Goal: Communication & Community: Answer question/provide support

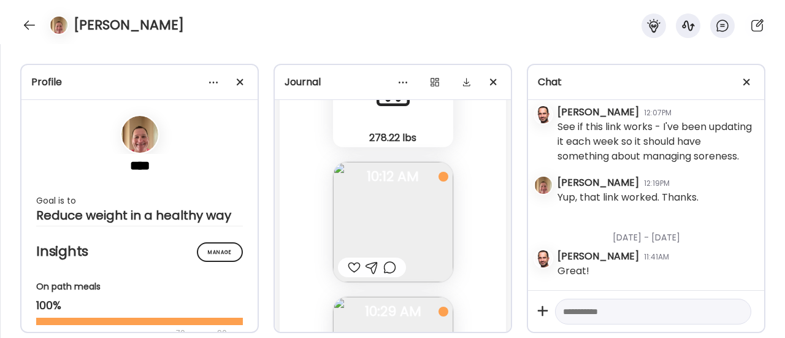
scroll to position [73805, 0]
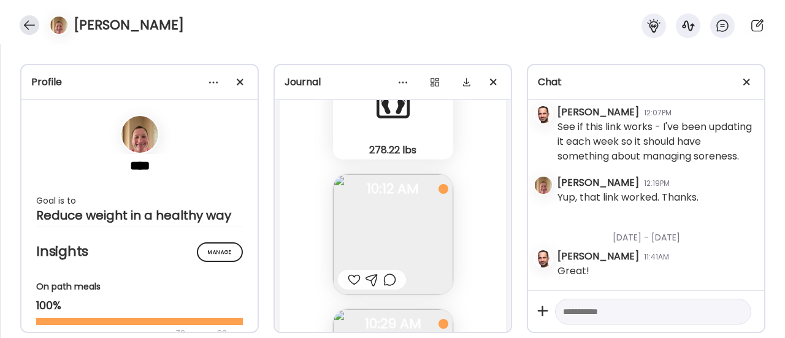
click at [20, 28] on div at bounding box center [30, 25] width 20 height 20
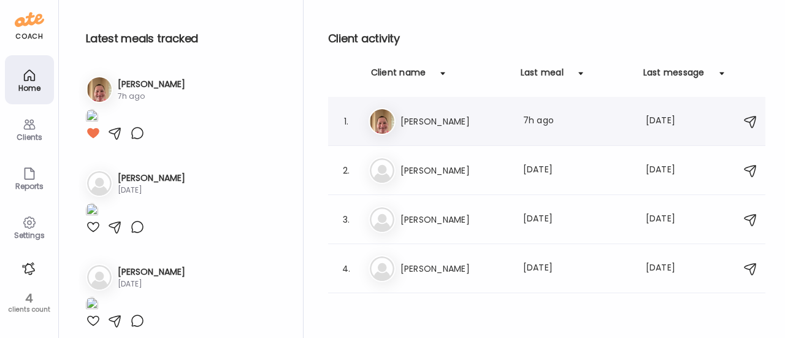
click at [433, 114] on h3 "[PERSON_NAME]" at bounding box center [454, 121] width 108 height 15
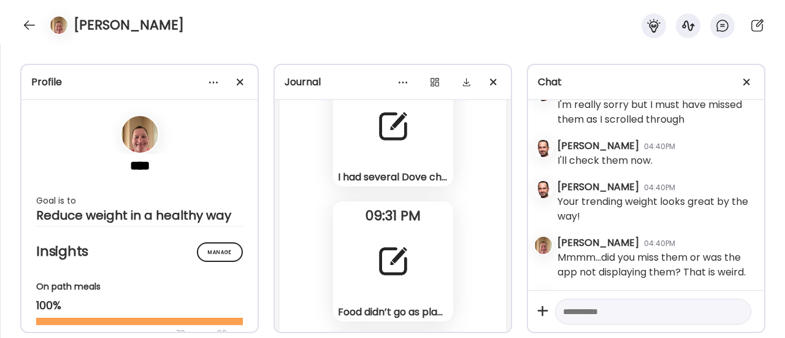
scroll to position [72187, 0]
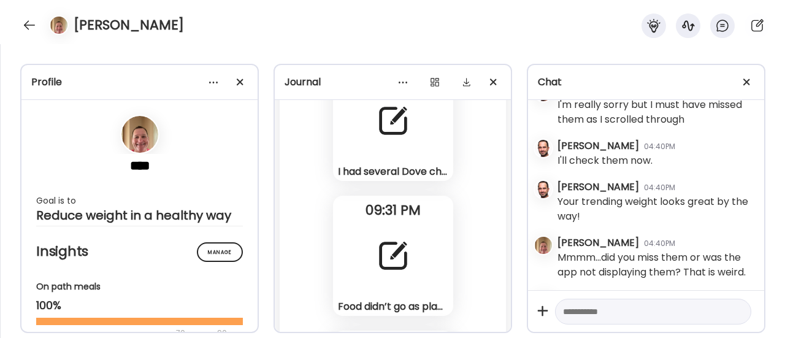
click at [375, 248] on div at bounding box center [393, 256] width 44 height 44
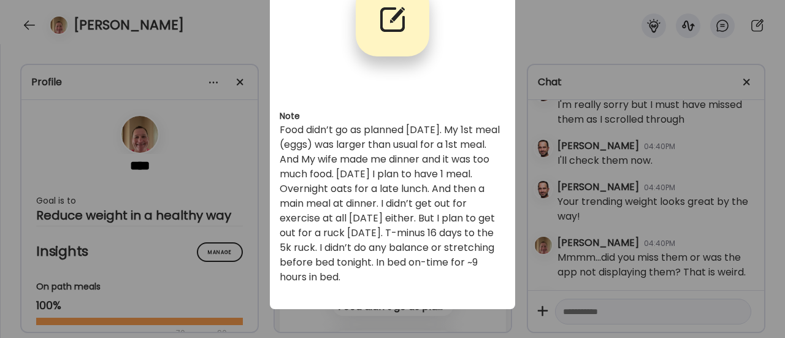
scroll to position [94, 0]
click at [423, 323] on div "Ate Coach Dashboard Wahoo! It’s official Take a moment to set up your Coach Pro…" at bounding box center [392, 169] width 785 height 338
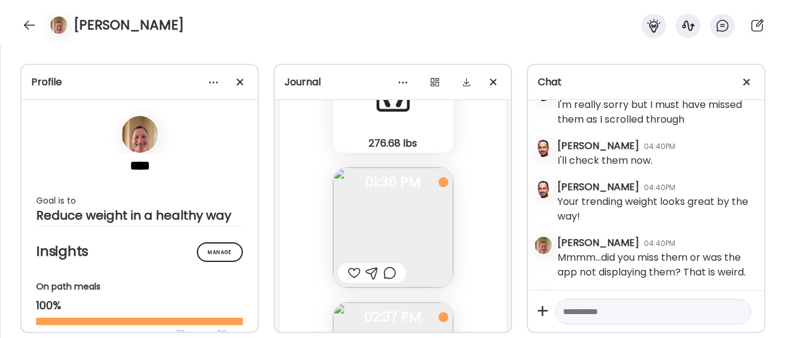
scroll to position [72759, 0]
click at [386, 272] on div at bounding box center [389, 272] width 13 height 15
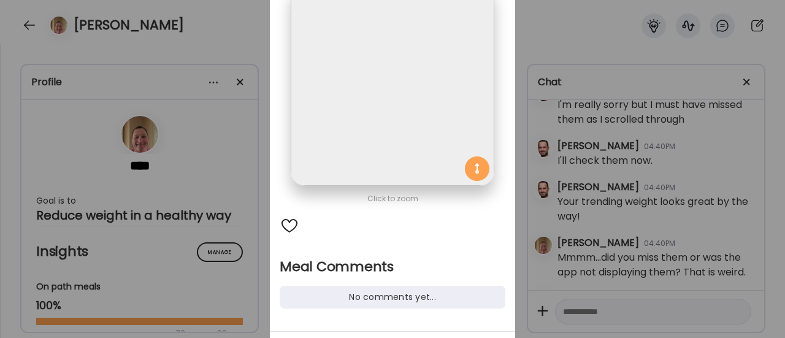
scroll to position [173, 0]
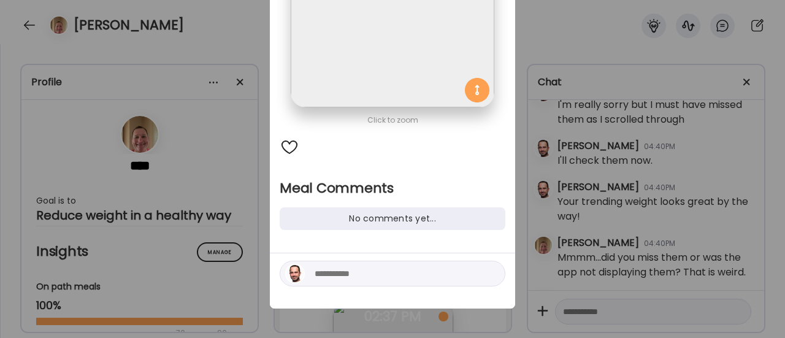
click at [335, 269] on textarea at bounding box center [398, 273] width 166 height 15
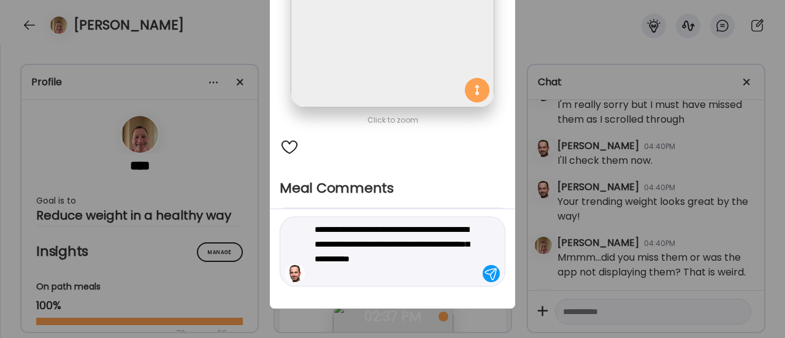
type textarea "**********"
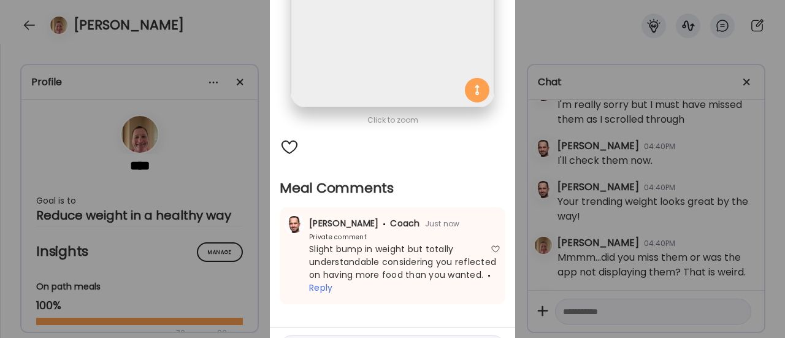
click at [248, 220] on div "Ate Coach Dashboard Wahoo! It’s official Take a moment to set up your Coach Pro…" at bounding box center [392, 169] width 785 height 338
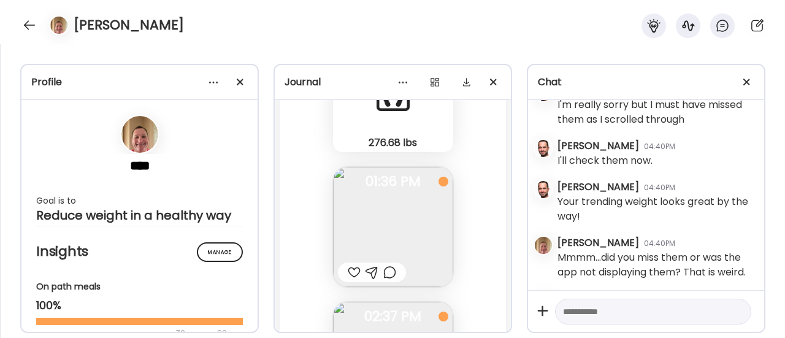
scroll to position [72802, 0]
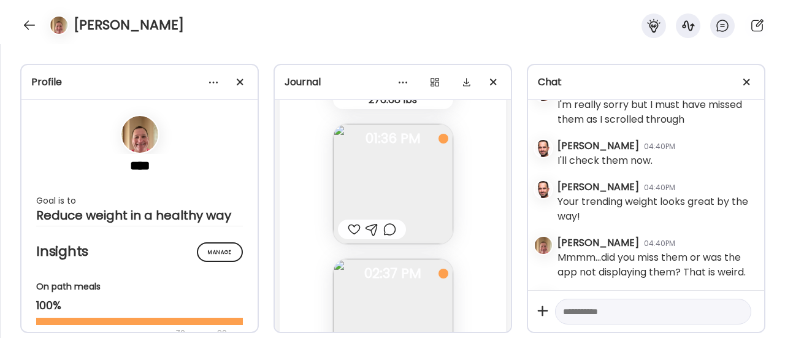
click at [348, 233] on div at bounding box center [354, 229] width 13 height 15
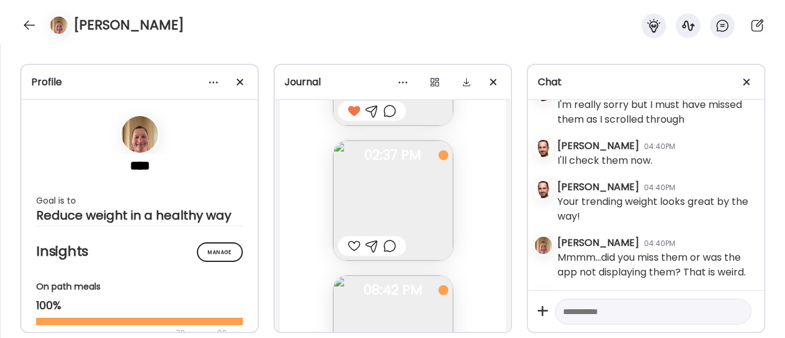
scroll to position [72925, 0]
click at [386, 242] on div at bounding box center [389, 241] width 13 height 15
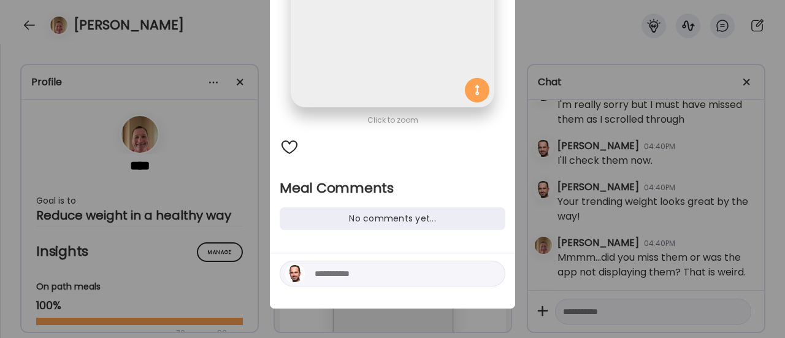
click at [354, 280] on textarea at bounding box center [398, 273] width 166 height 15
type textarea "**********"
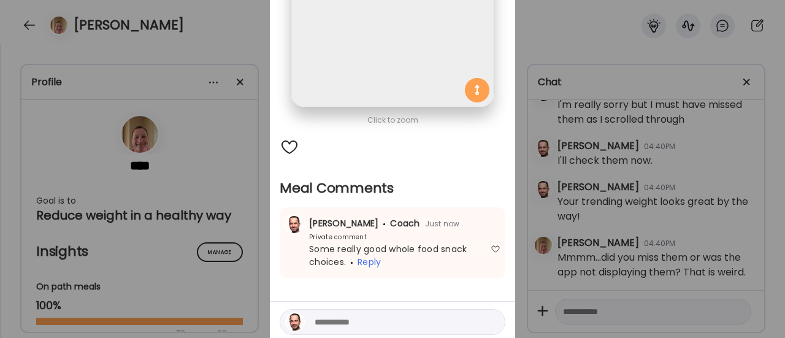
click at [238, 254] on div "Ate Coach Dashboard Wahoo! It’s official Take a moment to set up your Coach Pro…" at bounding box center [392, 169] width 785 height 338
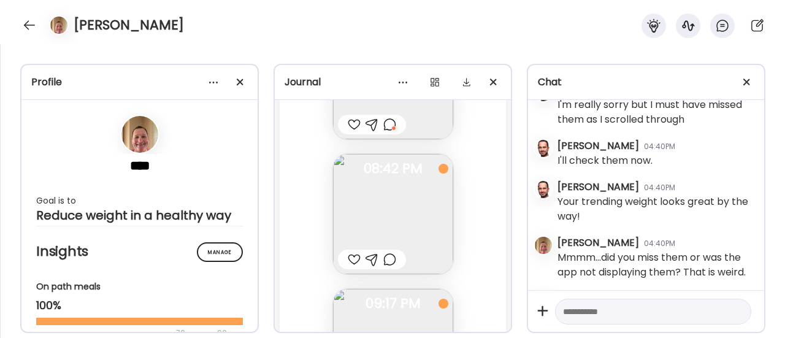
scroll to position [73046, 0]
click at [384, 255] on div at bounding box center [389, 255] width 13 height 15
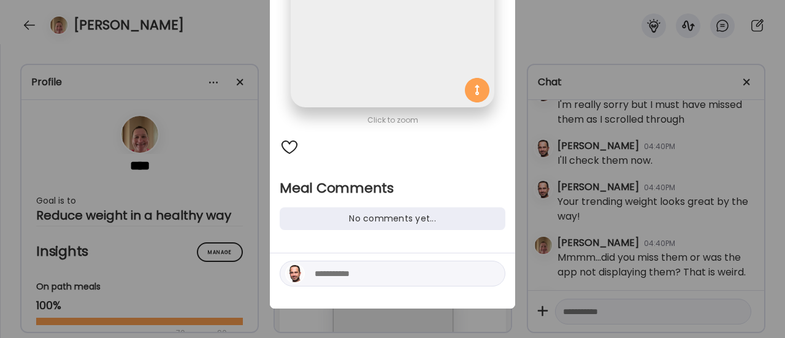
click at [373, 273] on textarea at bounding box center [398, 273] width 166 height 15
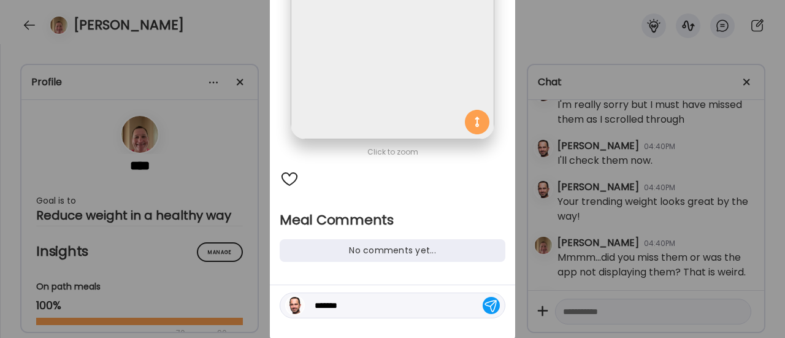
scroll to position [173, 0]
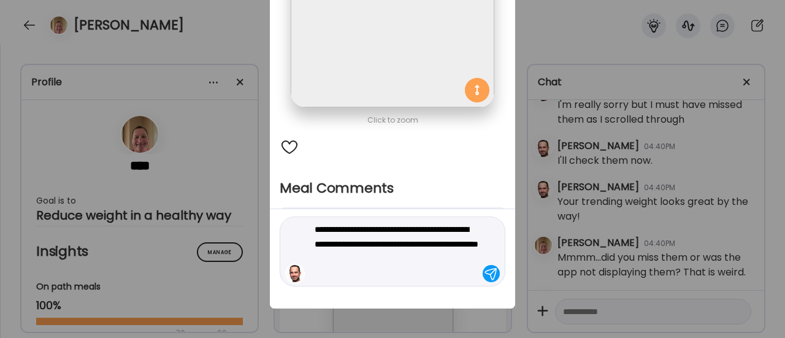
type textarea "**********"
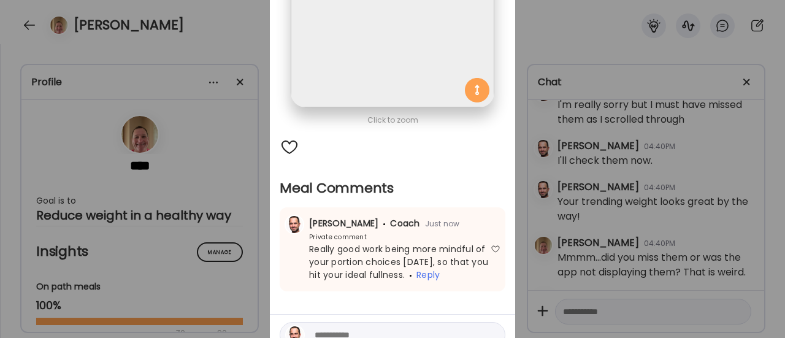
click at [248, 213] on div "Ate Coach Dashboard Wahoo! It’s official Take a moment to set up your Coach Pro…" at bounding box center [392, 169] width 785 height 338
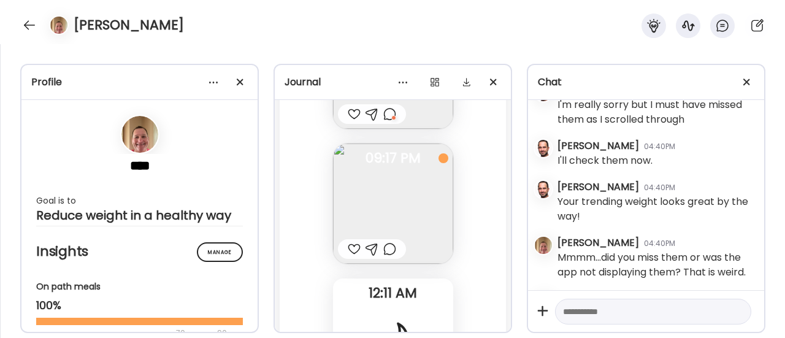
scroll to position [73190, 0]
click at [382, 210] on img at bounding box center [393, 201] width 120 height 120
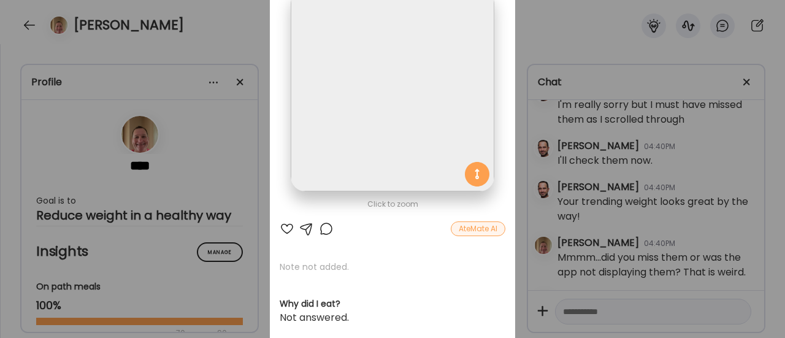
scroll to position [94, 0]
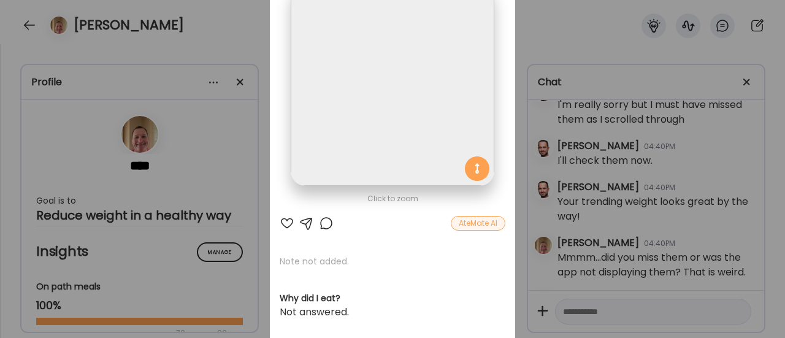
click at [213, 226] on div "Ate Coach Dashboard Wahoo! It’s official Take a moment to set up your Coach Pro…" at bounding box center [392, 169] width 785 height 338
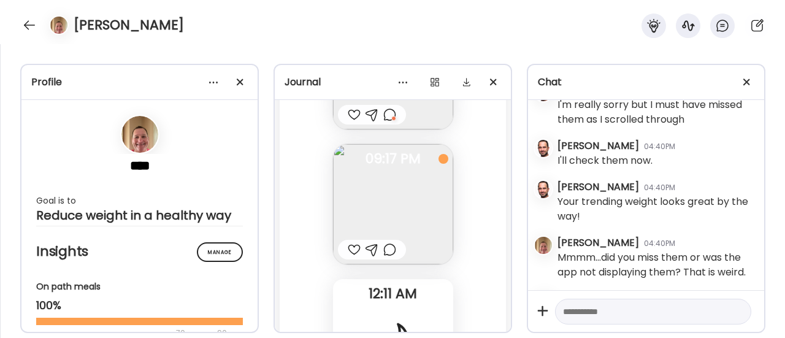
scroll to position [73186, 0]
click at [384, 252] on div at bounding box center [389, 250] width 13 height 15
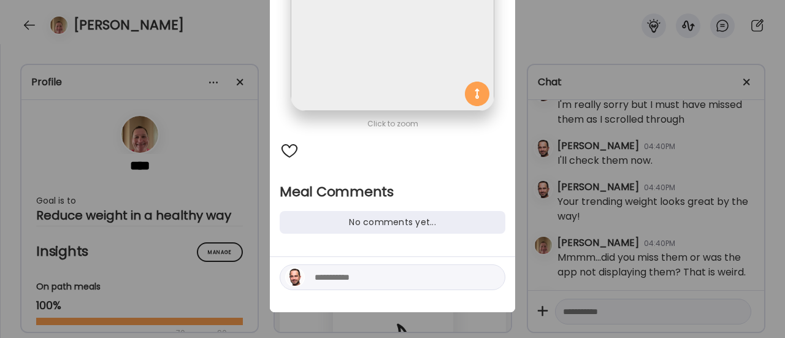
scroll to position [173, 0]
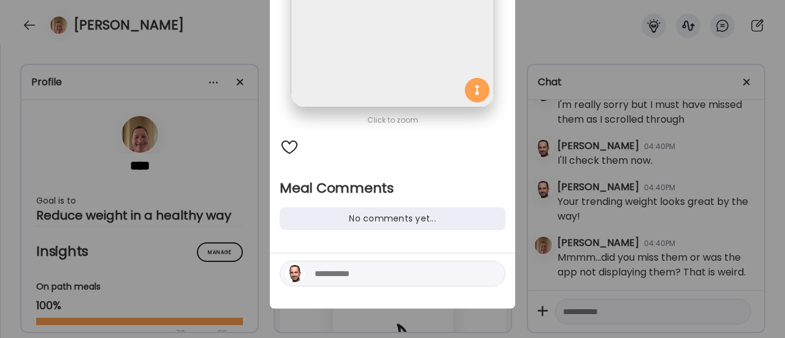
click at [338, 276] on textarea at bounding box center [398, 273] width 166 height 15
type textarea "**********"
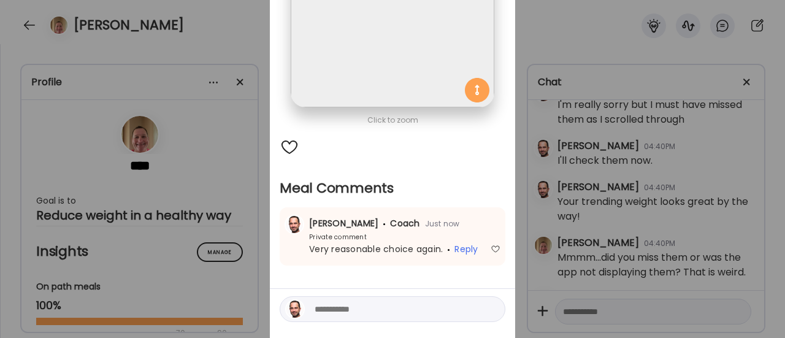
click at [248, 243] on div "Ate Coach Dashboard Wahoo! It’s official Take a moment to set up your Coach Pro…" at bounding box center [392, 169] width 785 height 338
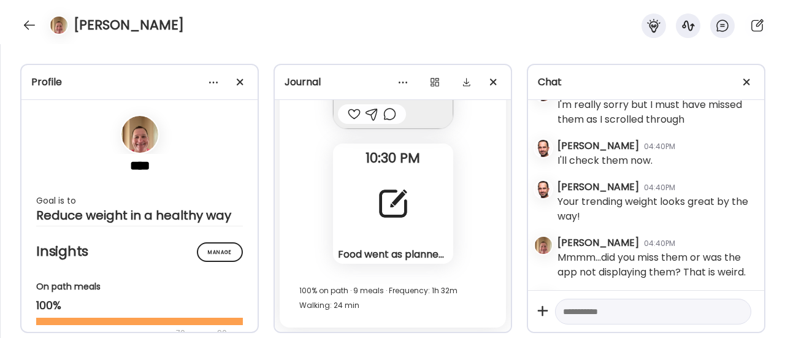
scroll to position [75168, 0]
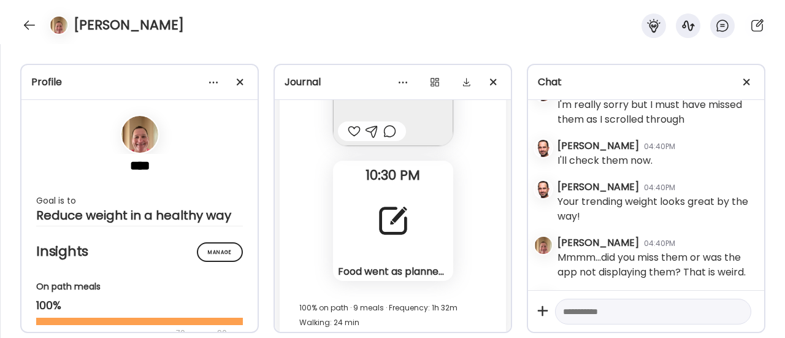
click at [402, 214] on div at bounding box center [393, 221] width 44 height 44
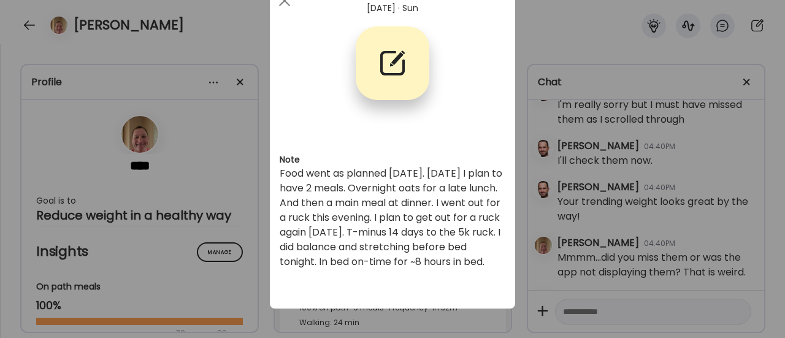
scroll to position [50, 0]
click at [184, 188] on div "Ate Coach Dashboard Wahoo! It’s official Take a moment to set up your Coach Pro…" at bounding box center [392, 169] width 785 height 338
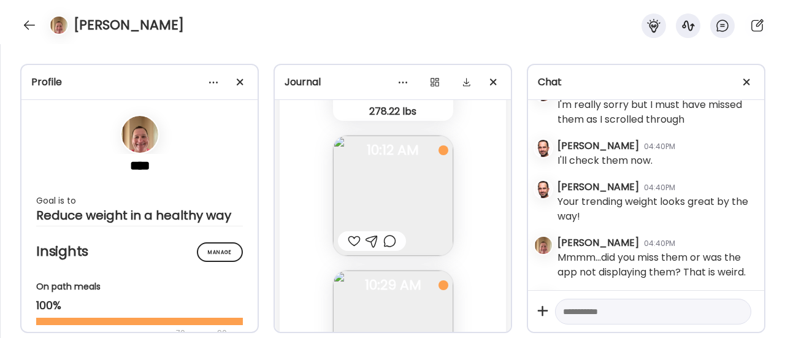
scroll to position [73844, 0]
click at [348, 239] on div at bounding box center [354, 241] width 13 height 15
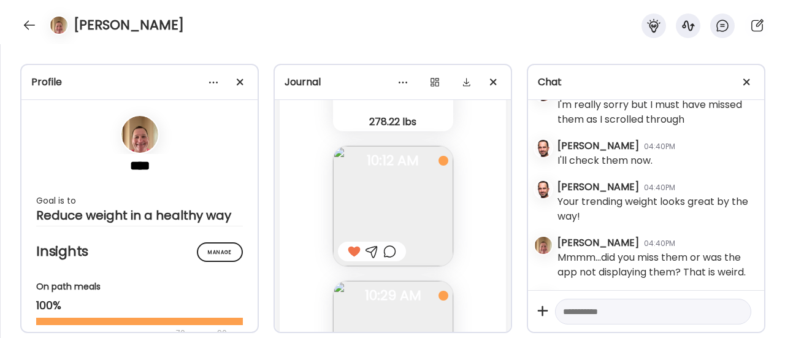
scroll to position [73837, 0]
click at [386, 248] on div at bounding box center [389, 248] width 13 height 15
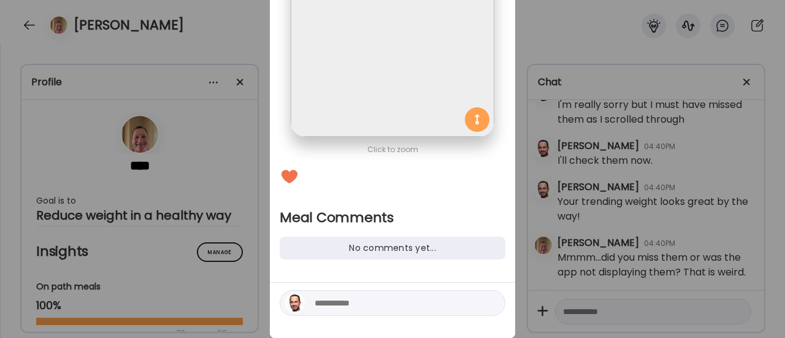
scroll to position [145, 0]
click at [327, 300] on textarea at bounding box center [398, 301] width 166 height 15
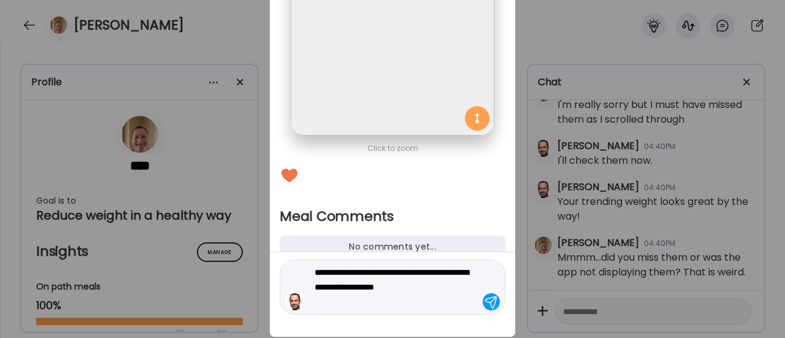
click at [395, 288] on textarea "**********" at bounding box center [398, 287] width 166 height 44
click at [406, 299] on textarea "**********" at bounding box center [398, 287] width 166 height 44
type textarea "**********"
click at [486, 301] on div at bounding box center [491, 301] width 17 height 17
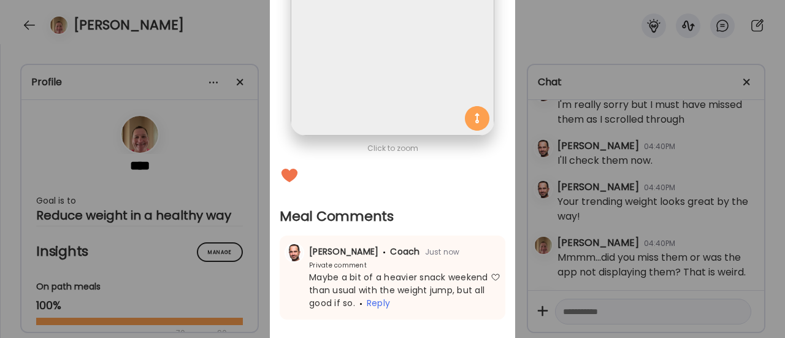
click at [538, 281] on div "Ate Coach Dashboard Wahoo! It’s official Take a moment to set up your Coach Pro…" at bounding box center [392, 169] width 785 height 338
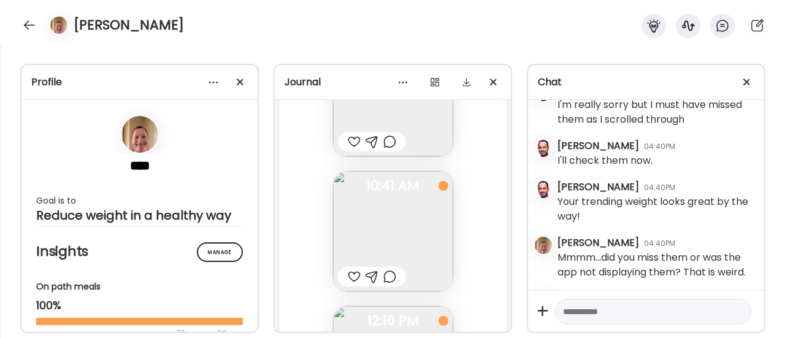
scroll to position [74079, 0]
click at [348, 139] on div at bounding box center [354, 141] width 13 height 15
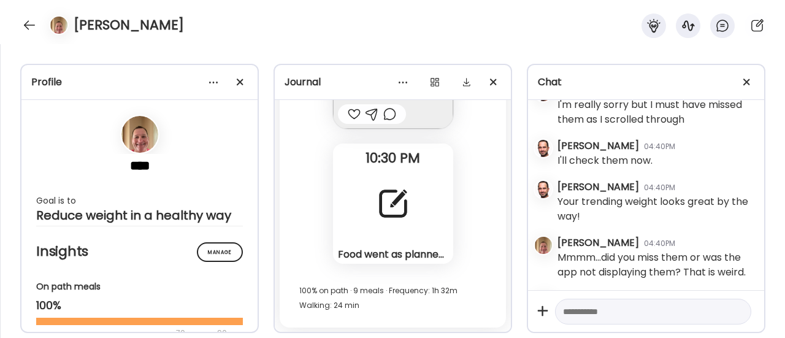
scroll to position [75184, 0]
click at [400, 210] on div at bounding box center [393, 204] width 44 height 44
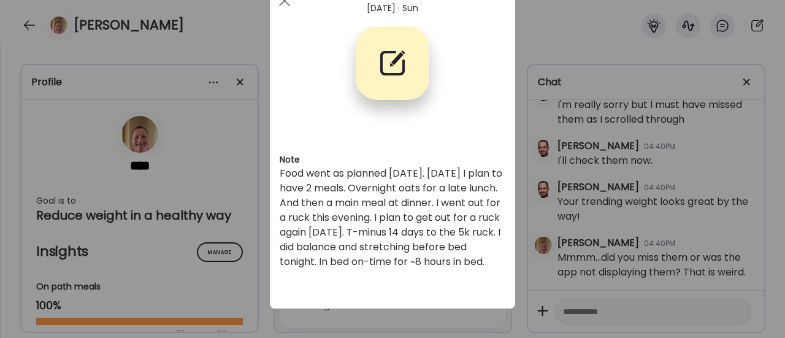
scroll to position [50, 0]
click at [239, 268] on div "Ate Coach Dashboard Wahoo! It’s official Take a moment to set up your Coach Pro…" at bounding box center [392, 169] width 785 height 338
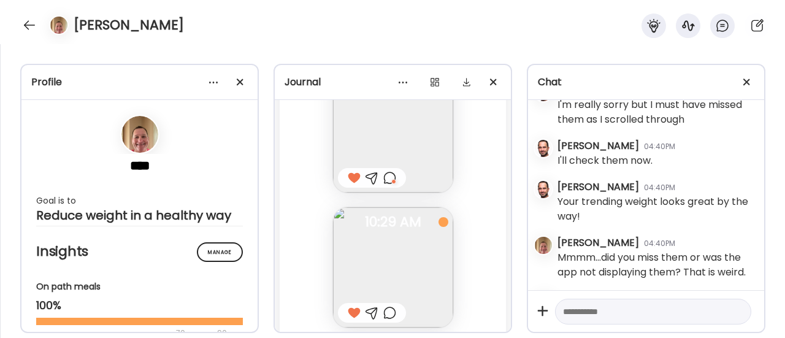
scroll to position [73906, 0]
click at [386, 178] on div at bounding box center [389, 178] width 13 height 15
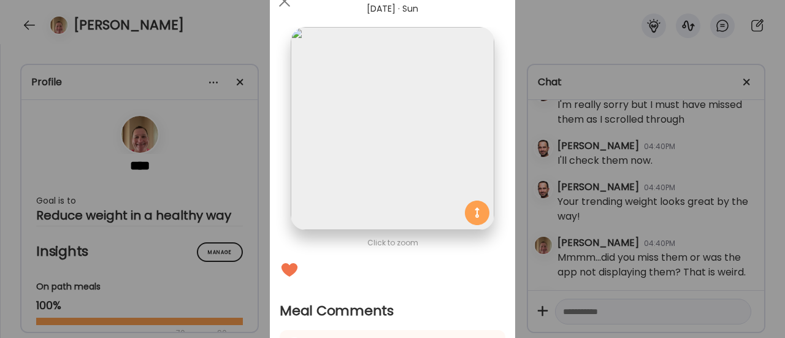
scroll to position [234, 0]
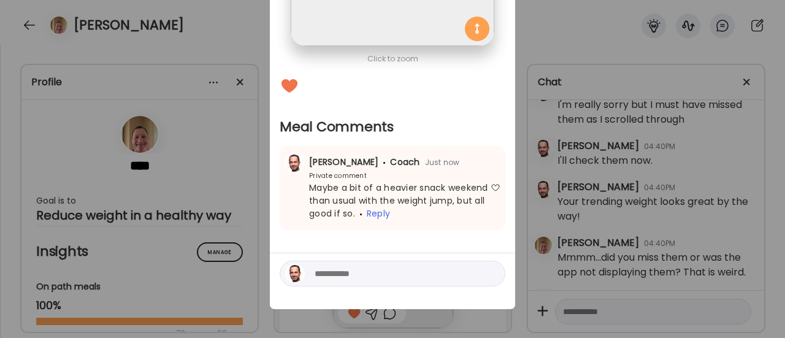
click at [331, 280] on textarea at bounding box center [398, 273] width 166 height 15
type textarea "*"
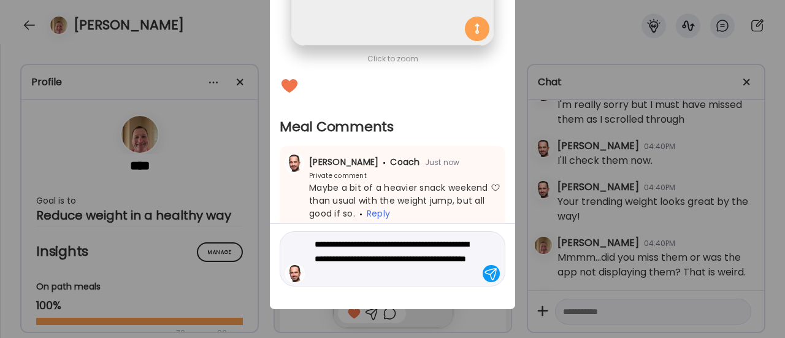
type textarea "**********"
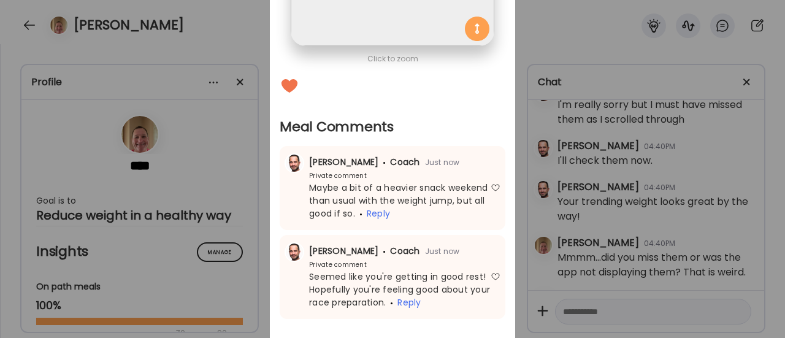
click at [250, 258] on div "Ate Coach Dashboard Wahoo! It’s official Take a moment to set up your Coach Pro…" at bounding box center [392, 169] width 785 height 338
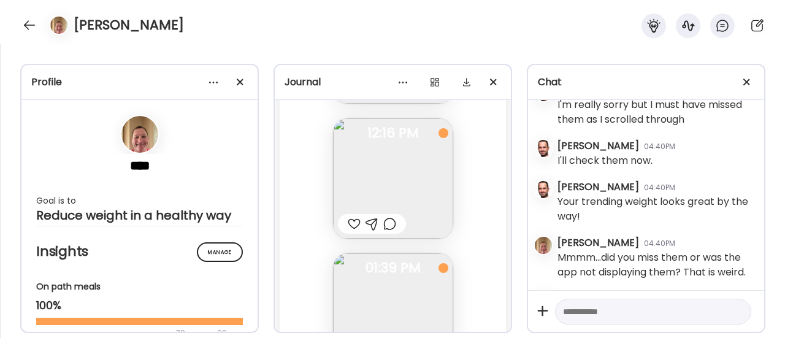
scroll to position [74266, 0]
click at [397, 187] on img at bounding box center [393, 178] width 120 height 120
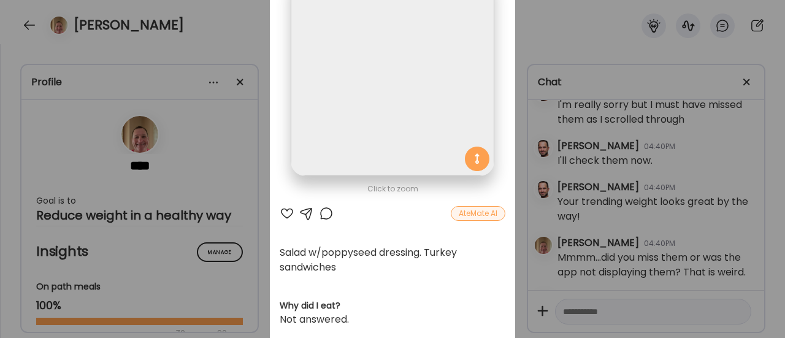
scroll to position [103, 0]
click at [319, 217] on div at bounding box center [326, 214] width 15 height 15
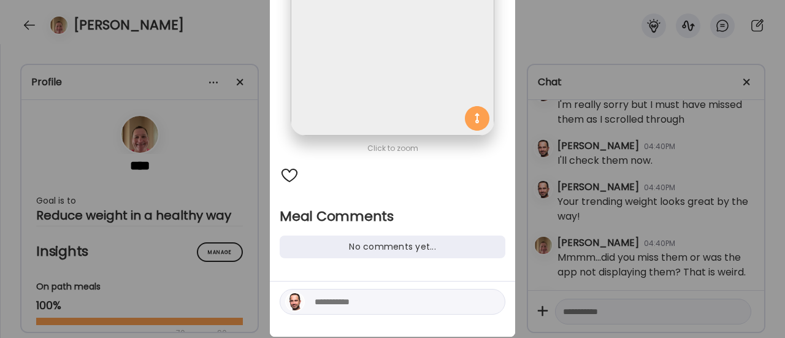
scroll to position [145, 0]
click at [321, 297] on textarea at bounding box center [398, 301] width 166 height 15
type textarea "*"
type textarea "**********"
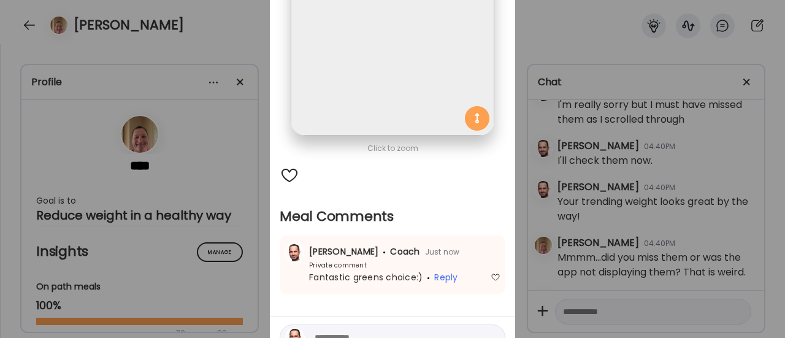
click at [254, 274] on div "Ate Coach Dashboard Wahoo! It’s official Take a moment to set up your Coach Pro…" at bounding box center [392, 169] width 785 height 338
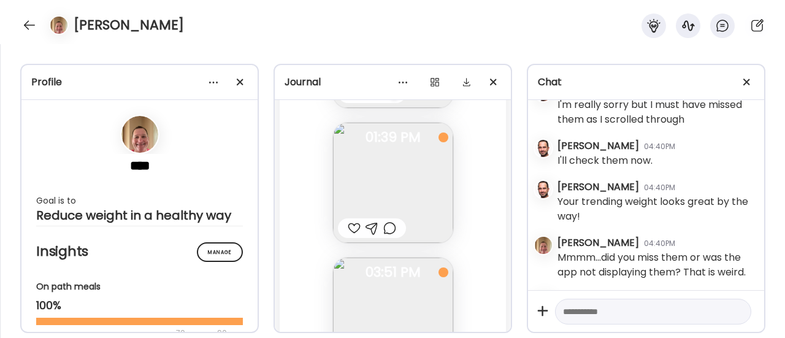
scroll to position [74398, 0]
click at [351, 223] on div at bounding box center [354, 227] width 13 height 15
click at [388, 242] on div at bounding box center [389, 241] width 13 height 15
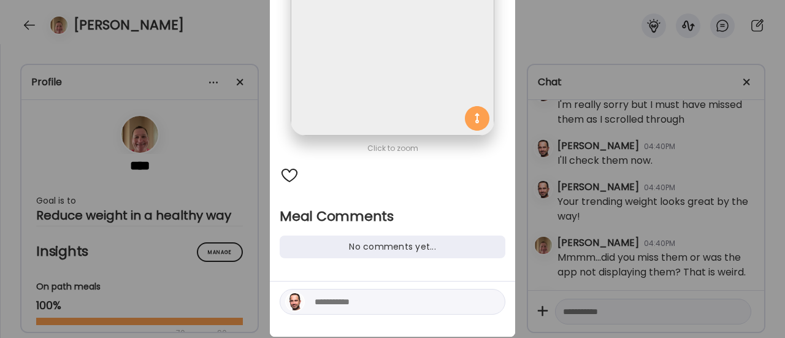
click at [325, 306] on textarea at bounding box center [398, 301] width 166 height 15
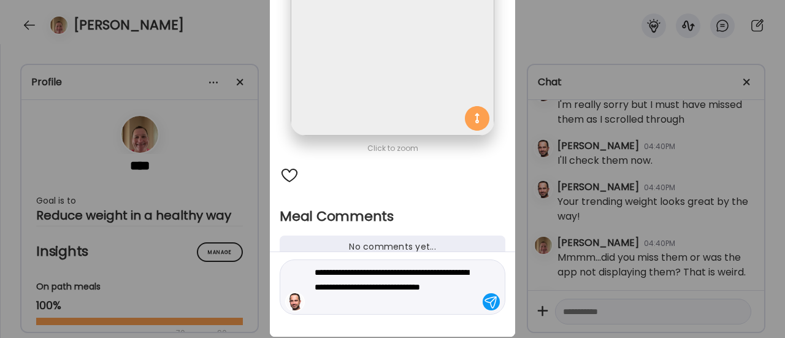
type textarea "**********"
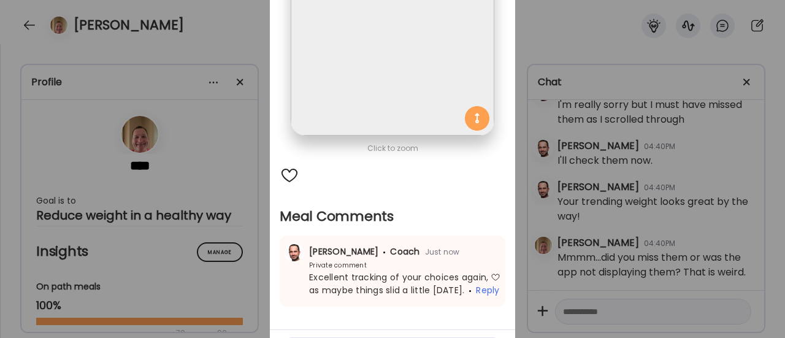
click at [253, 283] on div "Ate Coach Dashboard Wahoo! It’s official Take a moment to set up your Coach Pro…" at bounding box center [392, 169] width 785 height 338
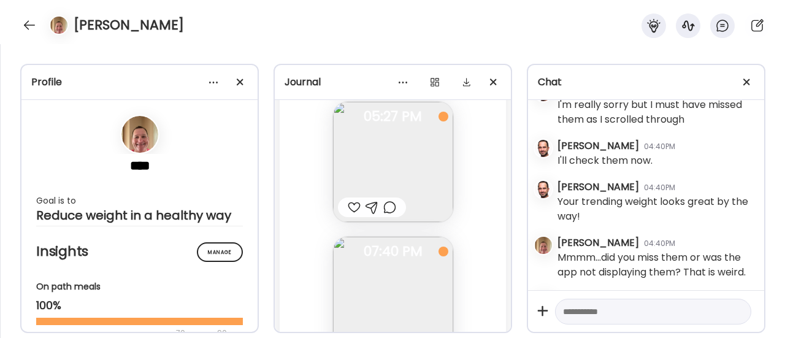
scroll to position [74688, 0]
click at [386, 207] on div at bounding box center [389, 206] width 13 height 15
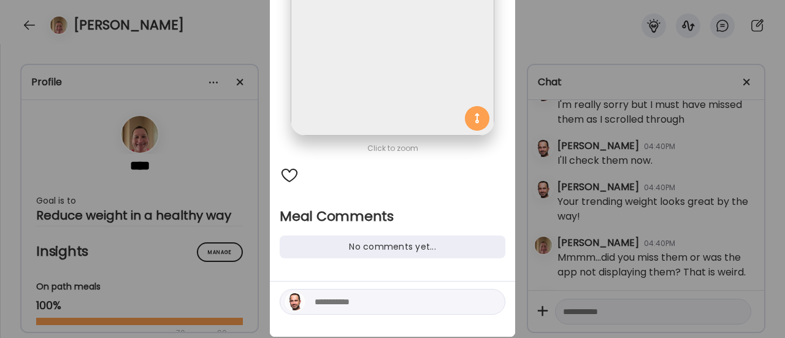
click at [324, 305] on textarea at bounding box center [398, 301] width 166 height 15
type textarea "**********"
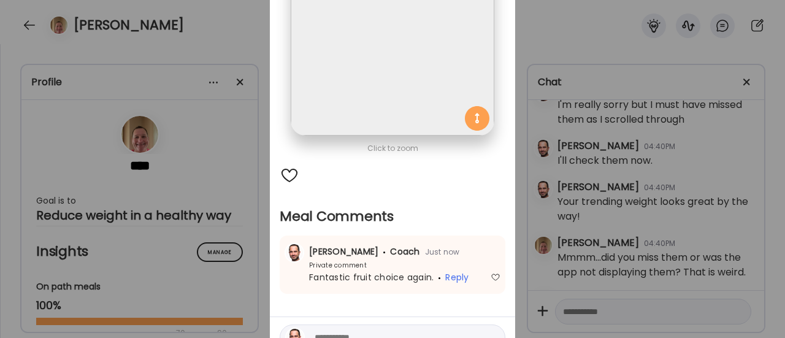
click at [250, 264] on div "Ate Coach Dashboard Wahoo! It’s official Take a moment to set up your Coach Pro…" at bounding box center [392, 169] width 785 height 338
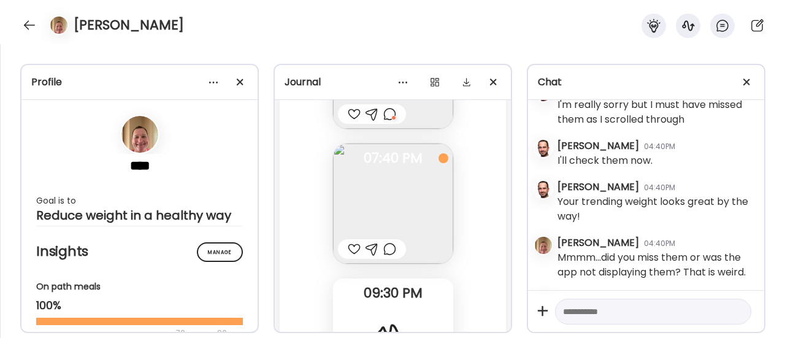
scroll to position [74786, 0]
click at [422, 191] on img at bounding box center [393, 197] width 120 height 120
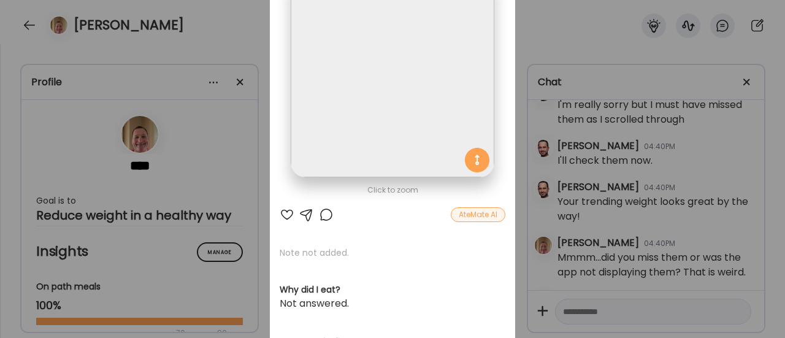
scroll to position [104, 0]
click at [319, 214] on div at bounding box center [326, 213] width 15 height 15
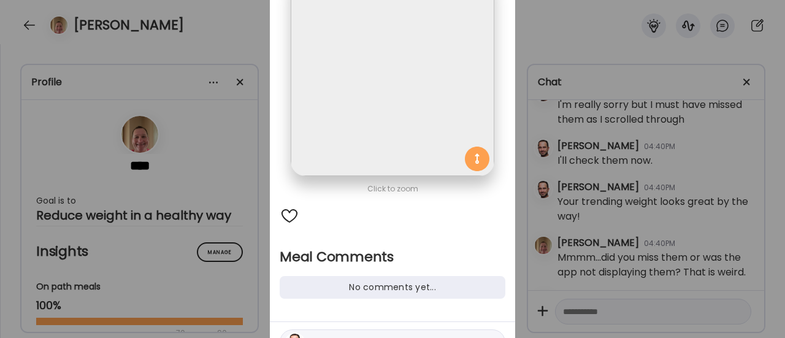
drag, startPoint x: 320, startPoint y: 337, endPoint x: 346, endPoint y: 235, distance: 105.0
click at [346, 235] on div "Click to zoom Meal Comments No comments yet..." at bounding box center [392, 151] width 245 height 452
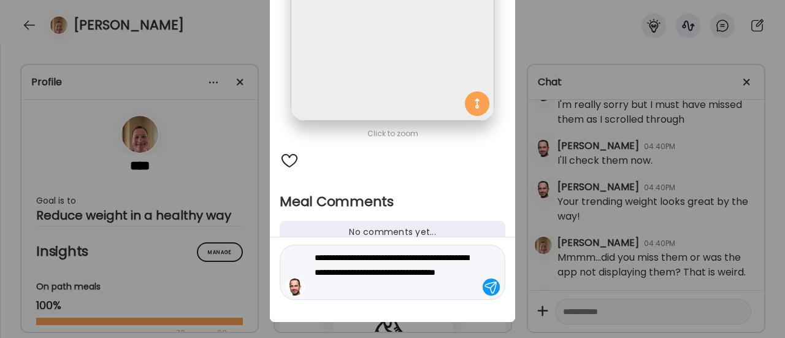
type textarea "**********"
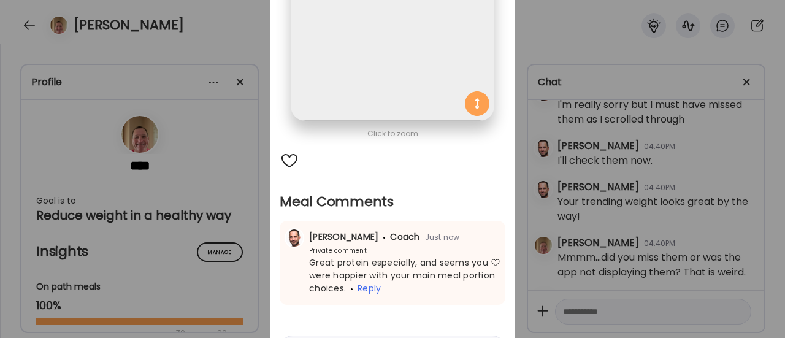
click at [232, 213] on div "Ate Coach Dashboard Wahoo! It’s official Take a moment to set up your Coach Pro…" at bounding box center [392, 169] width 785 height 338
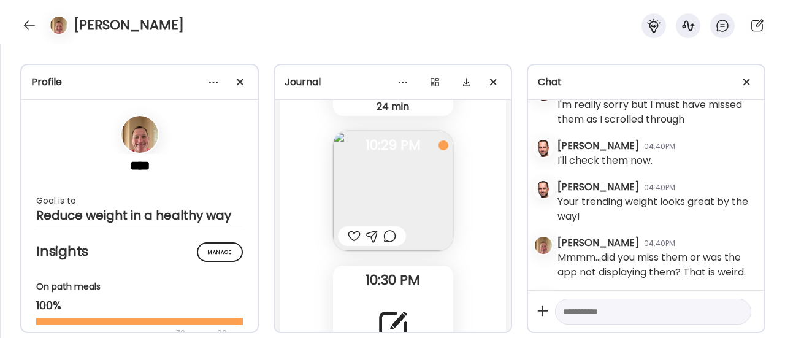
scroll to position [75066, 0]
click at [348, 230] on div at bounding box center [354, 233] width 13 height 15
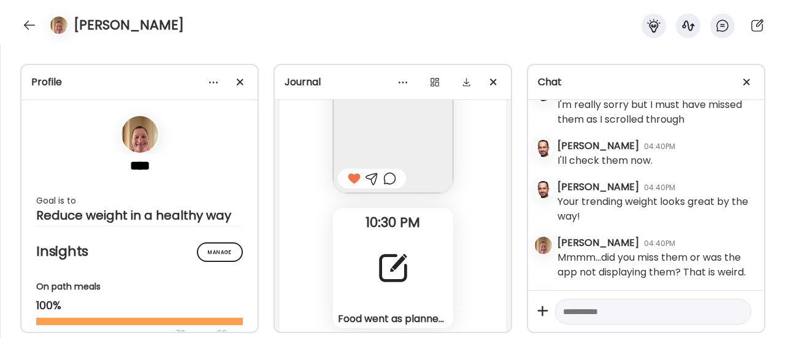
scroll to position [75120, 0]
click at [385, 178] on div at bounding box center [389, 179] width 13 height 15
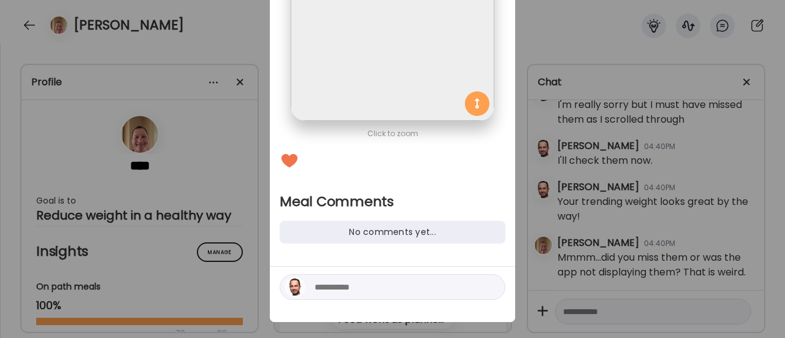
scroll to position [161, 0]
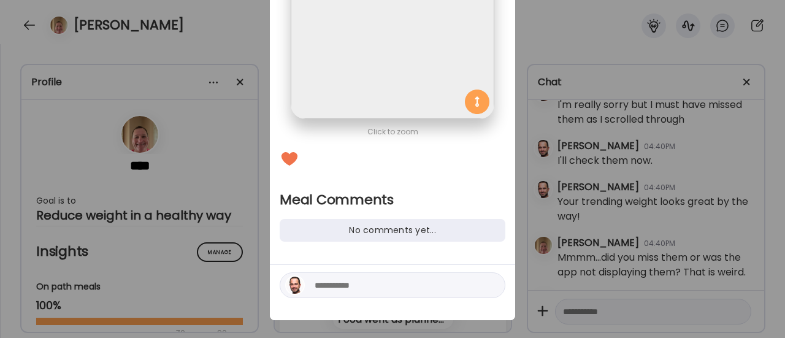
click at [325, 287] on textarea at bounding box center [398, 285] width 166 height 15
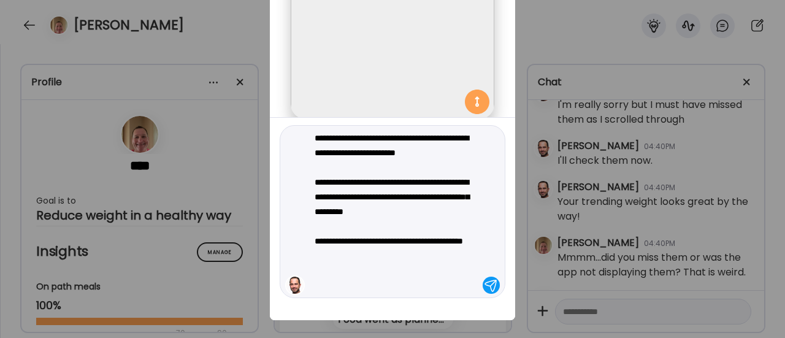
type textarea "**********"
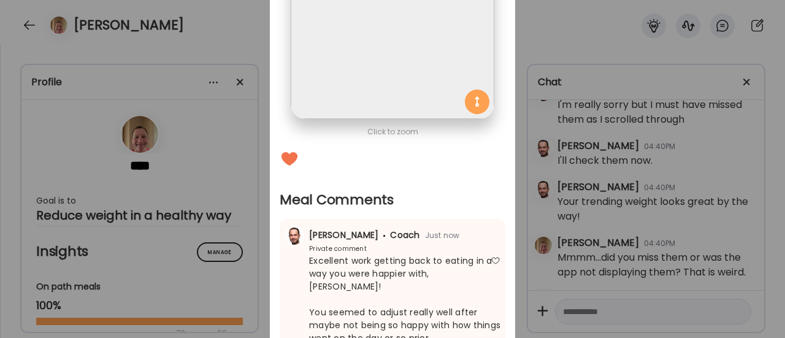
click at [253, 234] on div "Ate Coach Dashboard Wahoo! It’s official Take a moment to set up your Coach Pro…" at bounding box center [392, 169] width 785 height 338
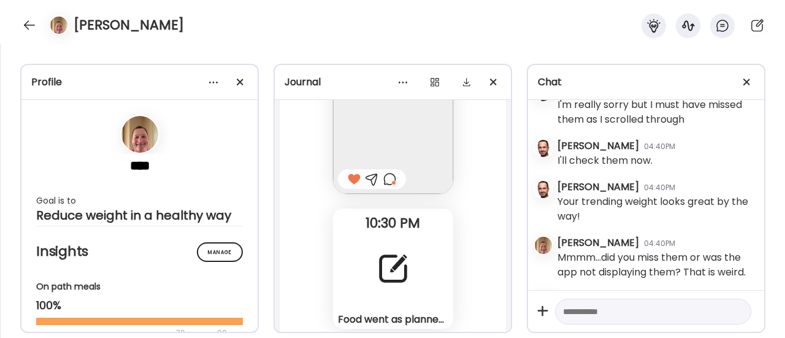
click at [399, 273] on div at bounding box center [393, 269] width 44 height 44
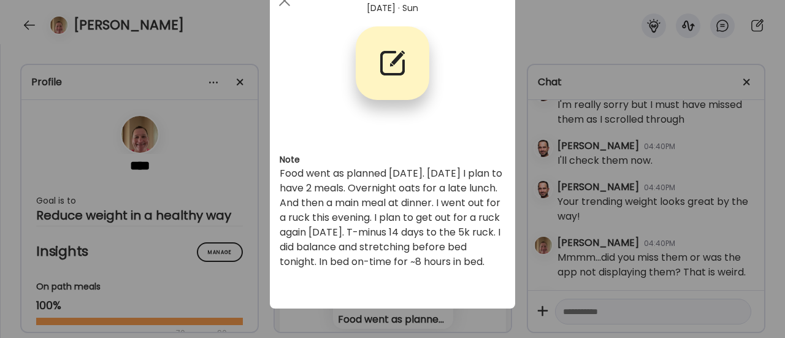
scroll to position [50, 0]
click at [234, 266] on div "Ate Coach Dashboard Wahoo! It’s official Take a moment to set up your Coach Pro…" at bounding box center [392, 169] width 785 height 338
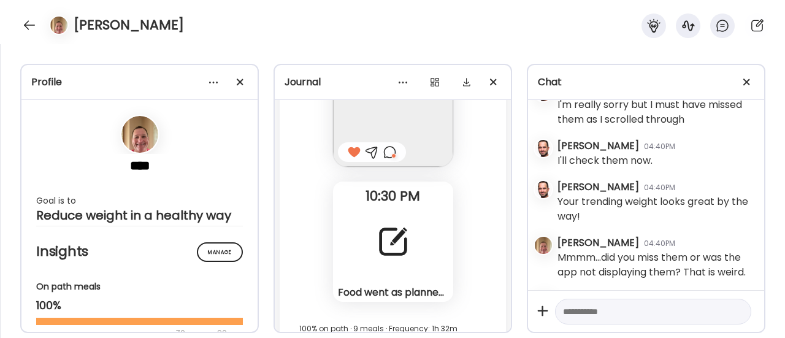
scroll to position [75146, 0]
click at [31, 19] on div at bounding box center [30, 25] width 20 height 20
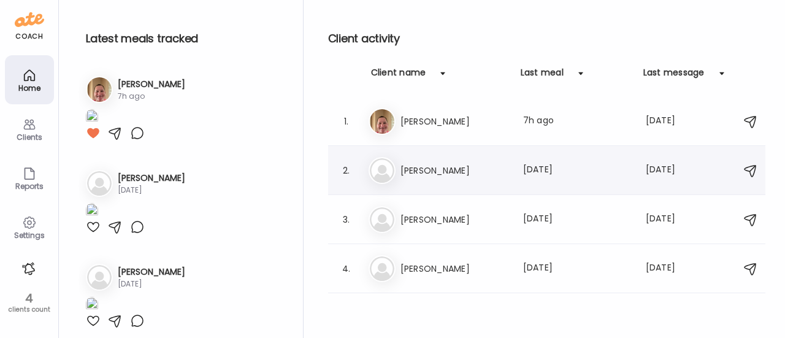
click at [448, 178] on div "[PERSON_NAME] Last meal: [DATE] Last message: [DATE] You: Let me know if you’ve…" at bounding box center [549, 170] width 360 height 27
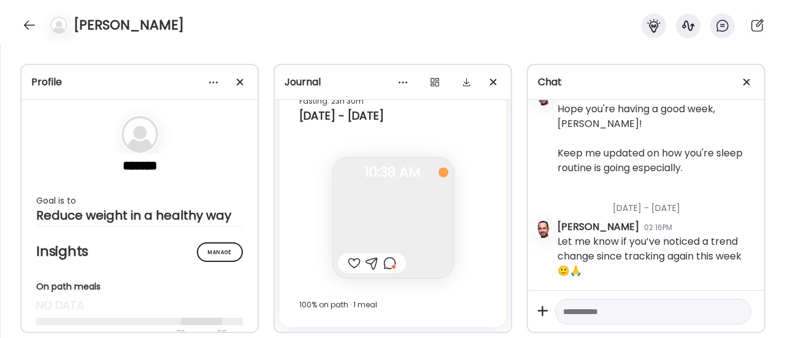
scroll to position [13373, 0]
